Goal: Information Seeking & Learning: Learn about a topic

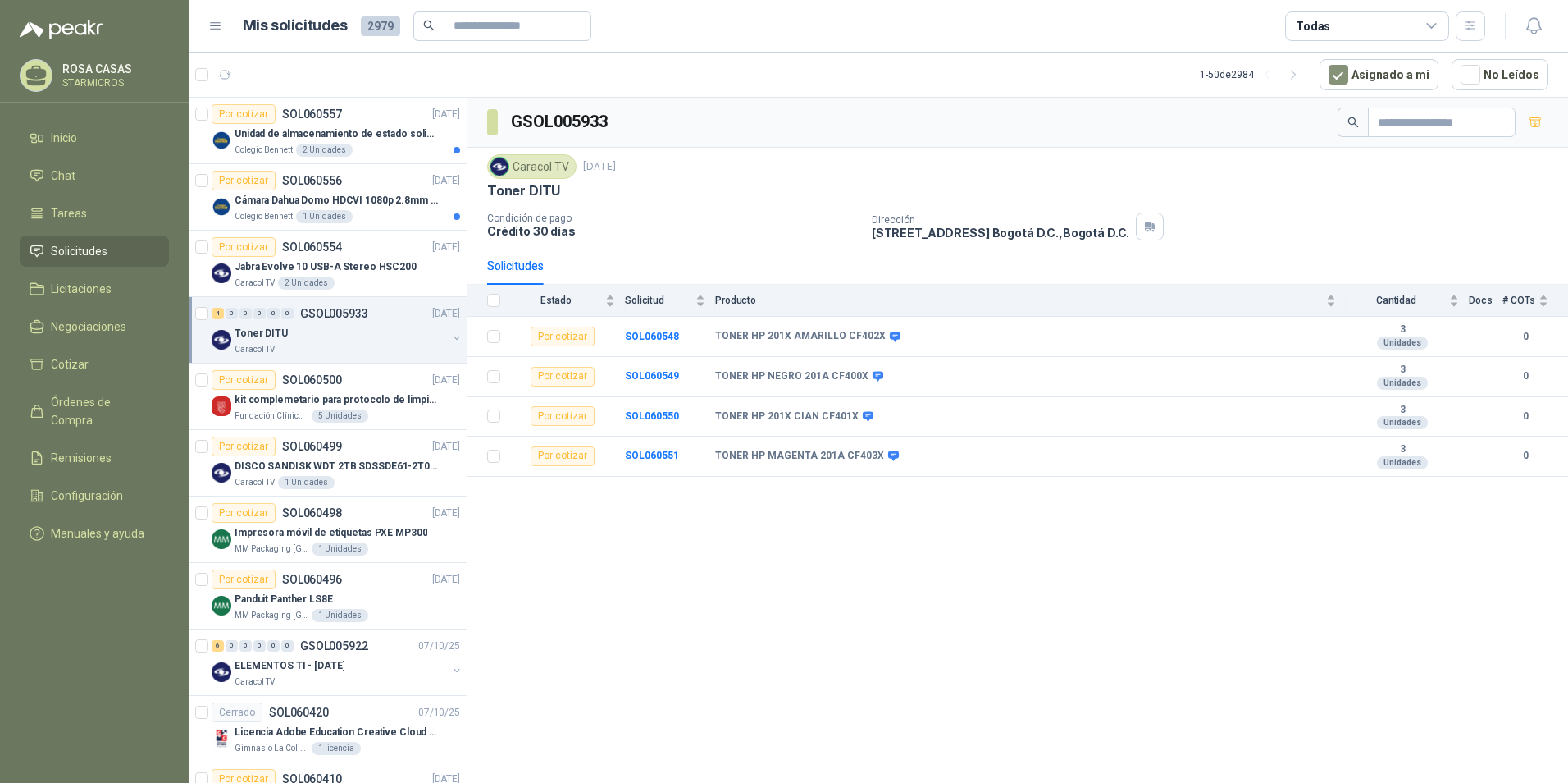
click at [1192, 563] on div "GSOL005933 Caracol TV 8 oct, 2025 Toner DITU Condición de pago Crédito 30 días …" at bounding box center [1018, 443] width 1101 height 691
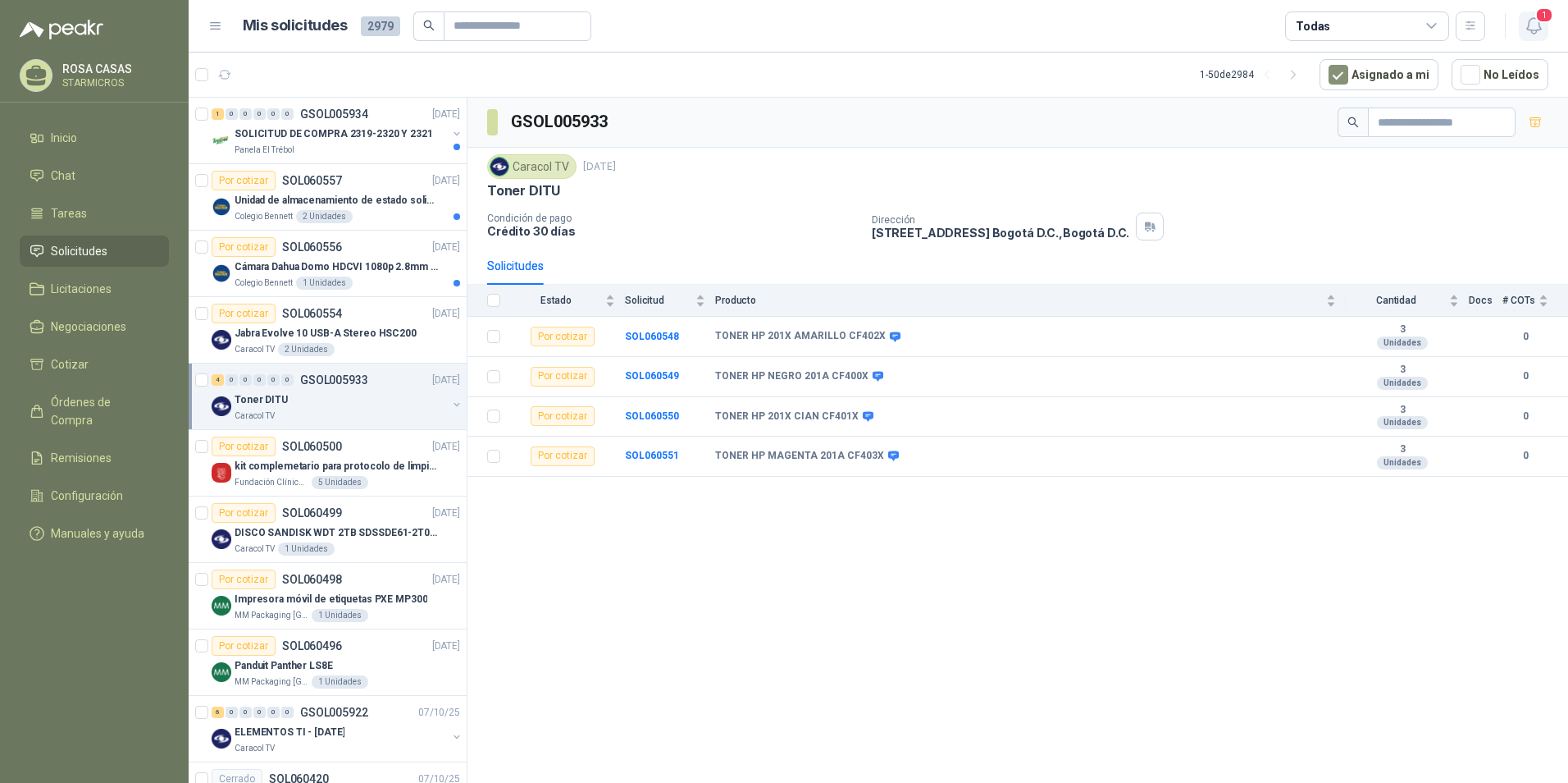
click at [1540, 22] on span "1" at bounding box center [1544, 15] width 18 height 16
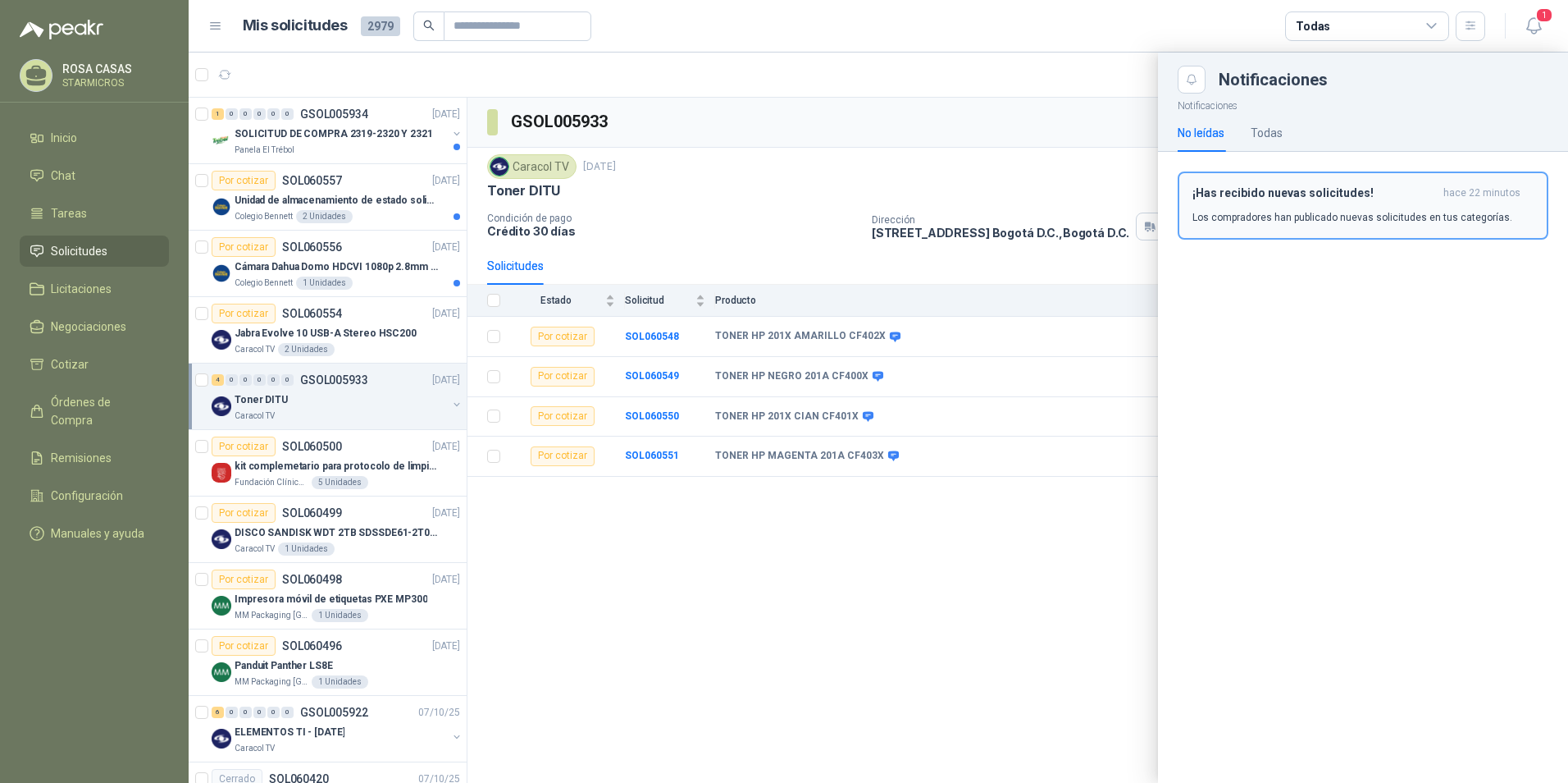
click at [1380, 215] on p "Los compradores han publicado nuevas solicitudes en tus categorías." at bounding box center [1352, 217] width 320 height 15
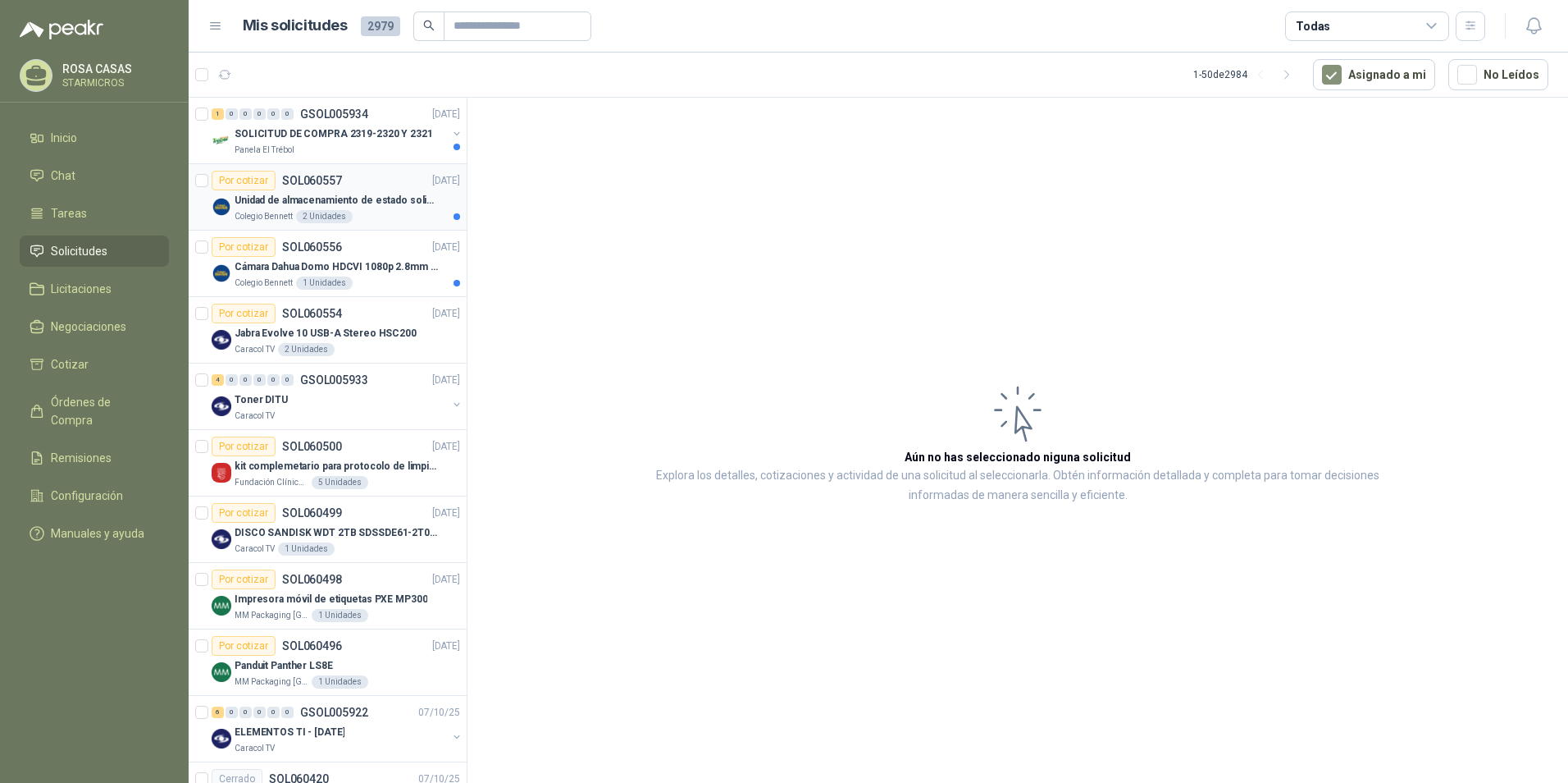
click at [354, 200] on p "Unidad de almacenamiento de estado solido Marca SK hynix [DATE] NVMe 256GB HFM2…" at bounding box center [337, 201] width 204 height 16
click at [337, 406] on div "Toner DITU" at bounding box center [340, 400] width 212 height 20
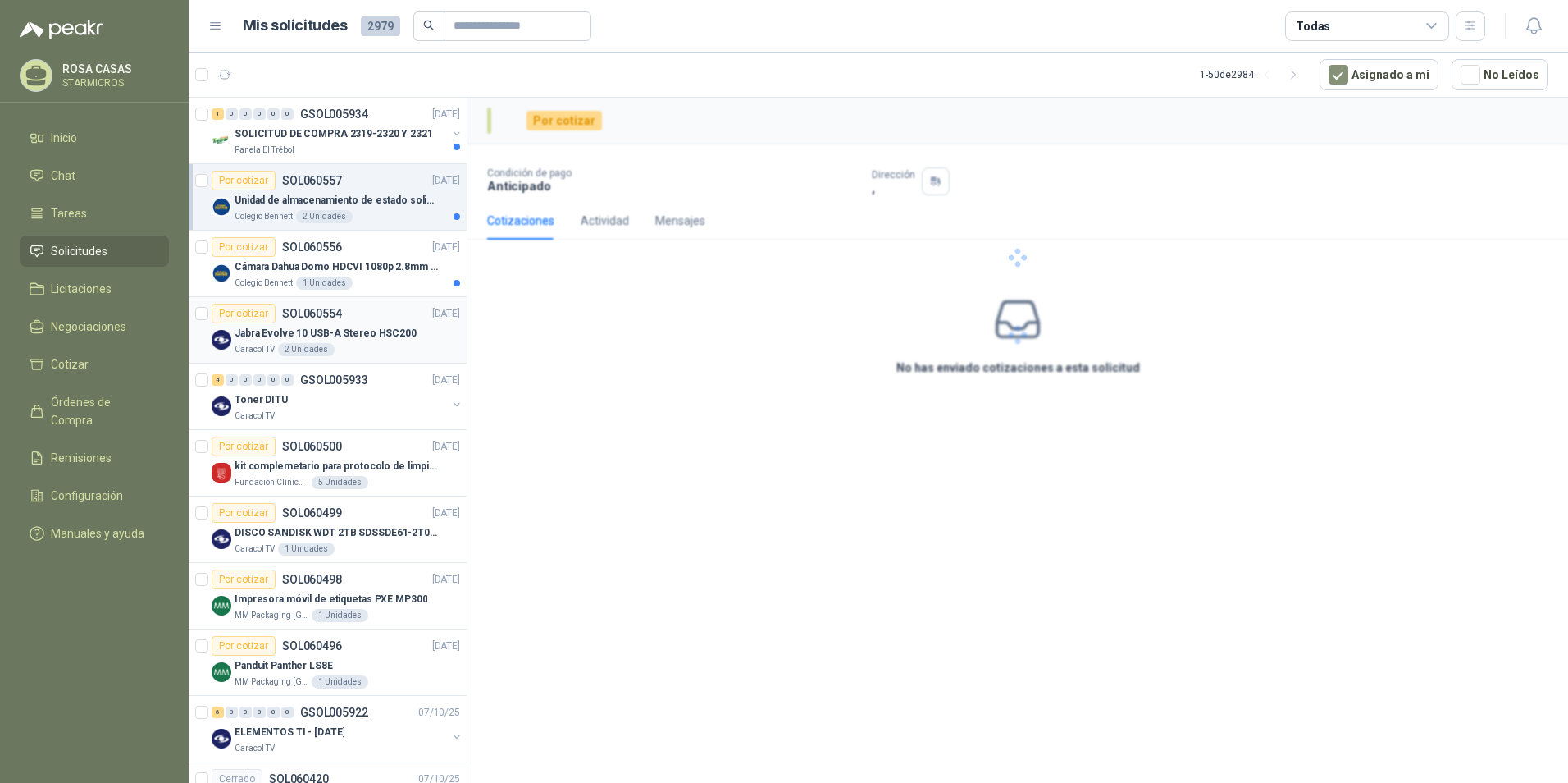
click at [345, 340] on p "Jabra Evolve 10 USB-A Stereo HSC200" at bounding box center [325, 333] width 182 height 16
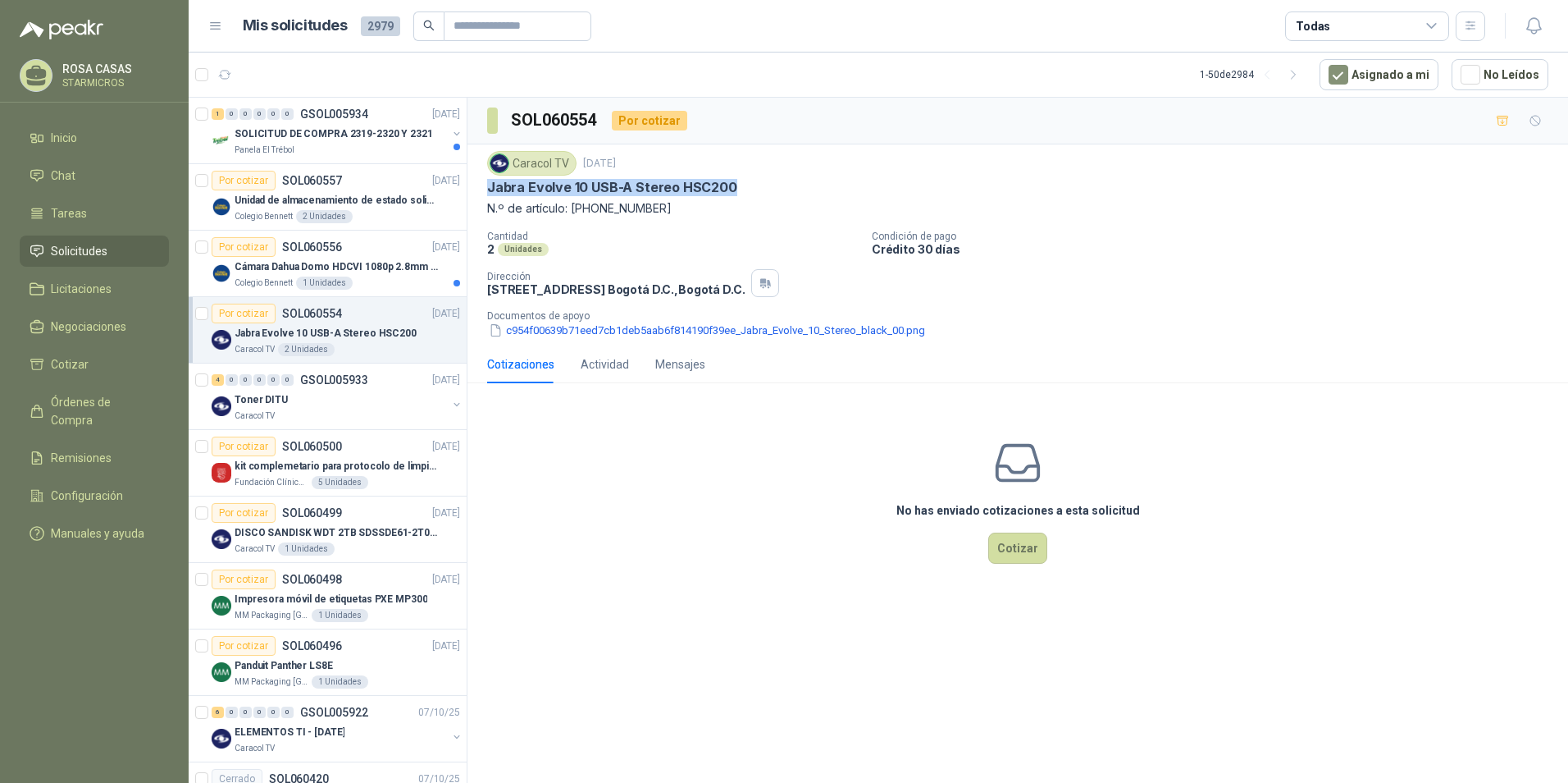
drag, startPoint x: 734, startPoint y: 185, endPoint x: 480, endPoint y: 185, distance: 254.0
click at [480, 185] on div "Caracol TV 8 oct, 2025 Jabra Evolve 10 USB-A Stereo HSC200 N.º de artículo: 269…" at bounding box center [1018, 244] width 1101 height 201
copy p "Jabra Evolve 10 USB-A Stereo HSC200"
